Goal: Transaction & Acquisition: Obtain resource

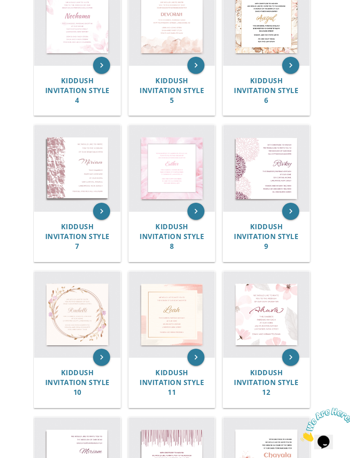
scroll to position [406, 0]
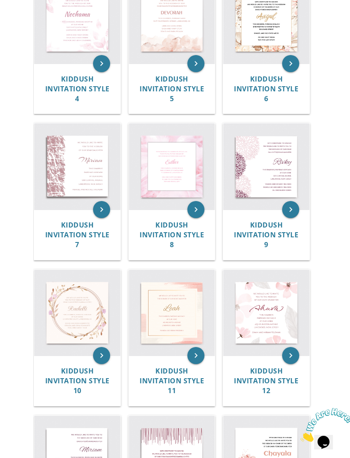
click at [66, 303] on img at bounding box center [77, 313] width 86 height 86
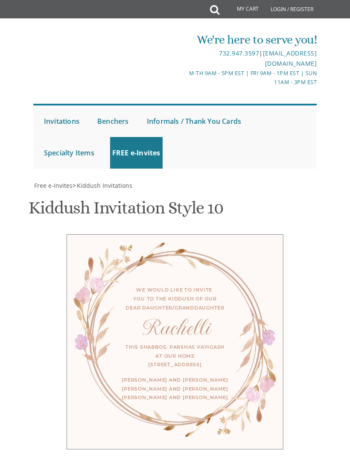
scroll to position [159, 0]
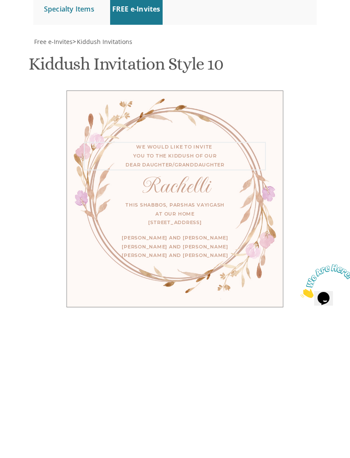
scroll to position [0, 0]
type textarea "We would like to invite you to the kiddush of our dear daughter"
type textarea "R"
type textarea "Gitty"
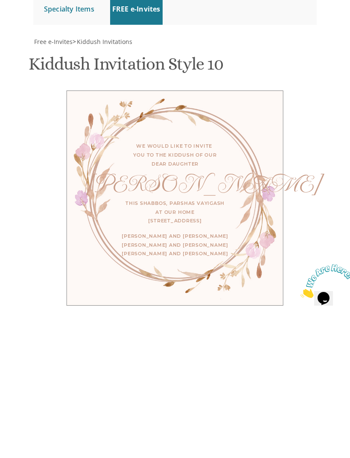
scroll to position [354, 0]
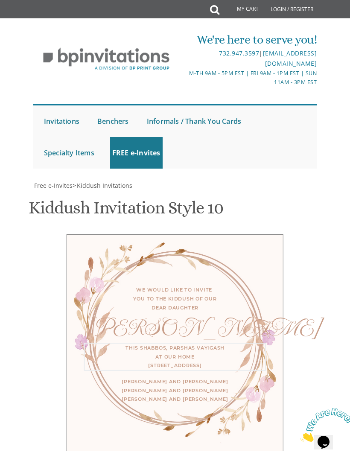
type textarea "This Shabbos, Parshas Vayigash at our home 161 Sims Avenue"
type textarea "Yaakov and"
type textarea "[PERSON_NAME] and [PERSON_NAME]"
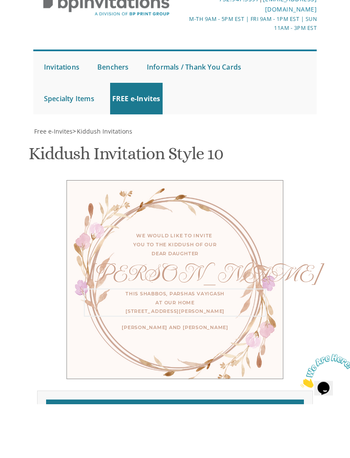
type textarea "This Shabbos, Parshas Nitzavim at our home 161 Sims Avenue"
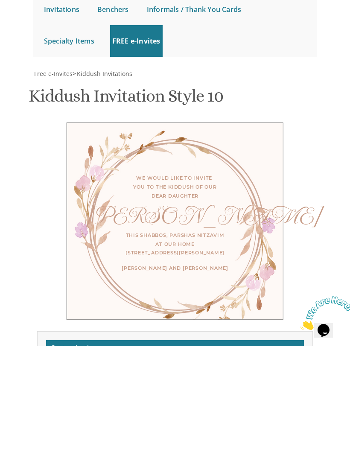
type input "Eliweiss87@gmail.com"
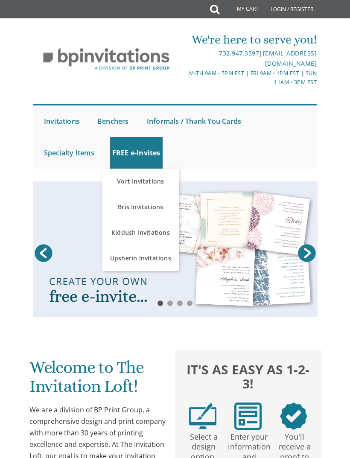
click at [149, 235] on link "Kiddush Invitations" at bounding box center [140, 233] width 77 height 26
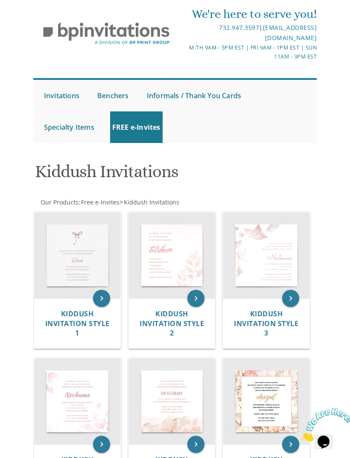
scroll to position [26, 0]
click at [77, 310] on span "Kiddush Invitation Style 1" at bounding box center [77, 323] width 64 height 29
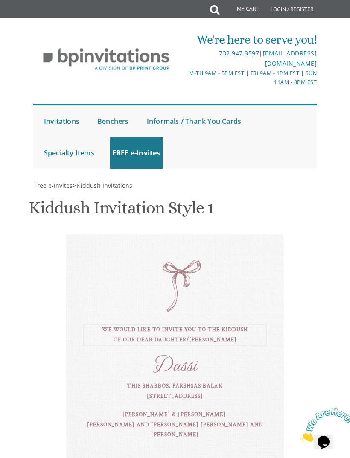
scroll to position [221, 0]
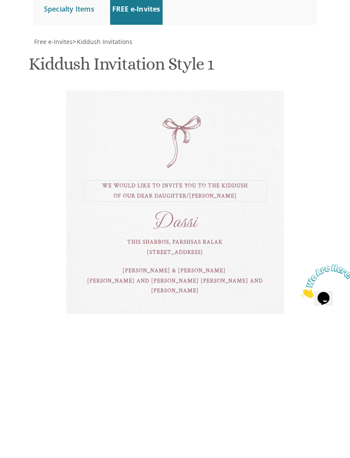
type textarea "we would like to invite you to the kiddush of our dear daughter"
type textarea "D"
type textarea "[PERSON_NAME]"
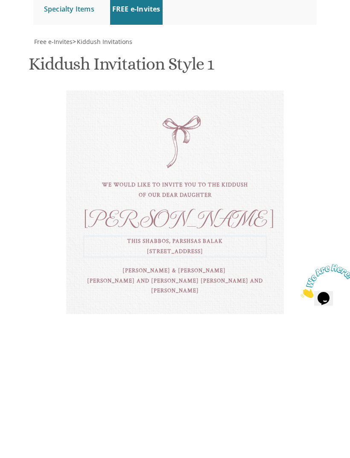
type textarea "this shabbos, [PERSON_NAME] [STREET_ADDRESS][PERSON_NAME]"
type textarea "Tzvi"
type textarea "[PERSON_NAME] and [PERSON_NAME]"
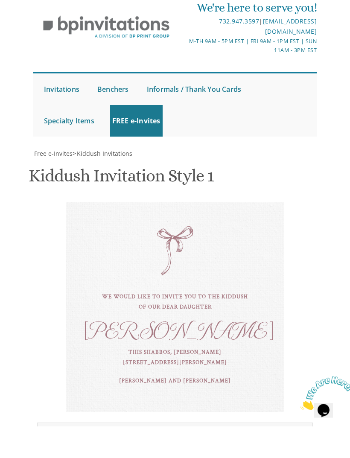
type input "[EMAIL_ADDRESS][DOMAIN_NAME]"
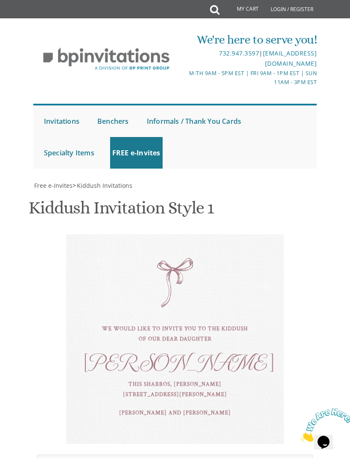
scroll to position [406, 0]
